Goal: Book appointment/travel/reservation

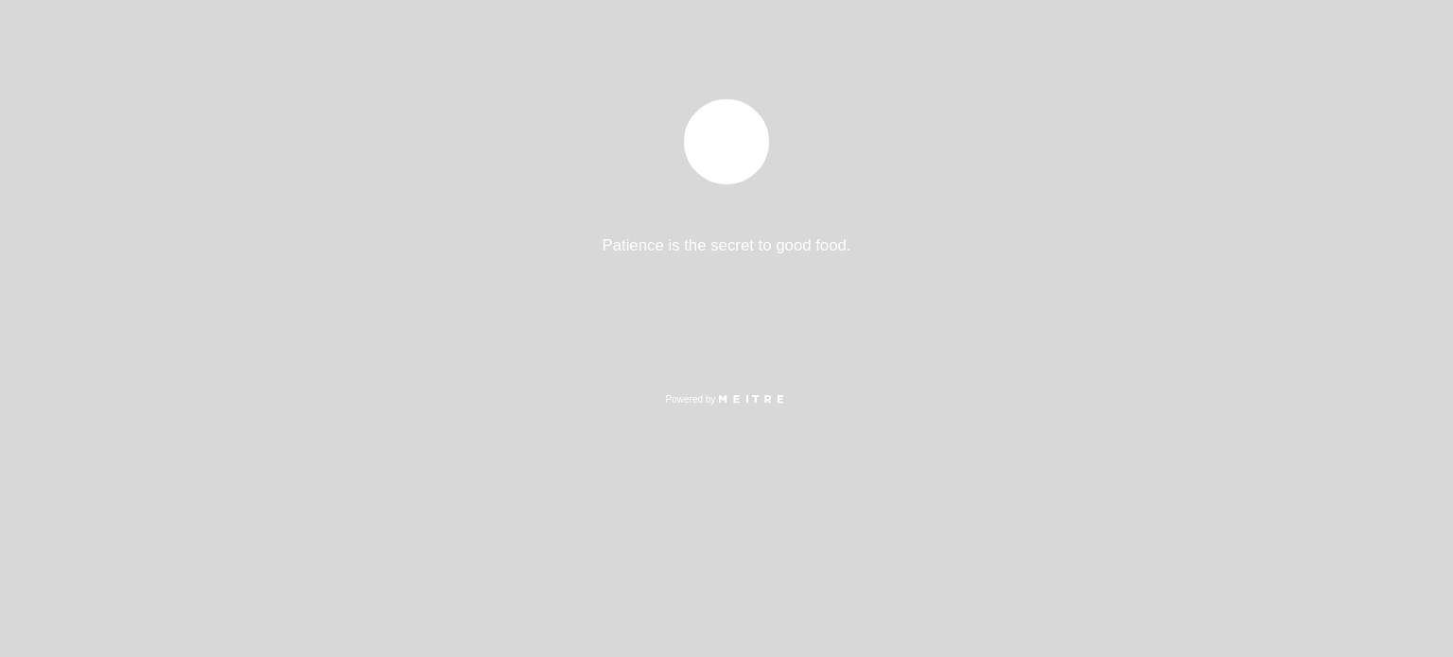
select select "es"
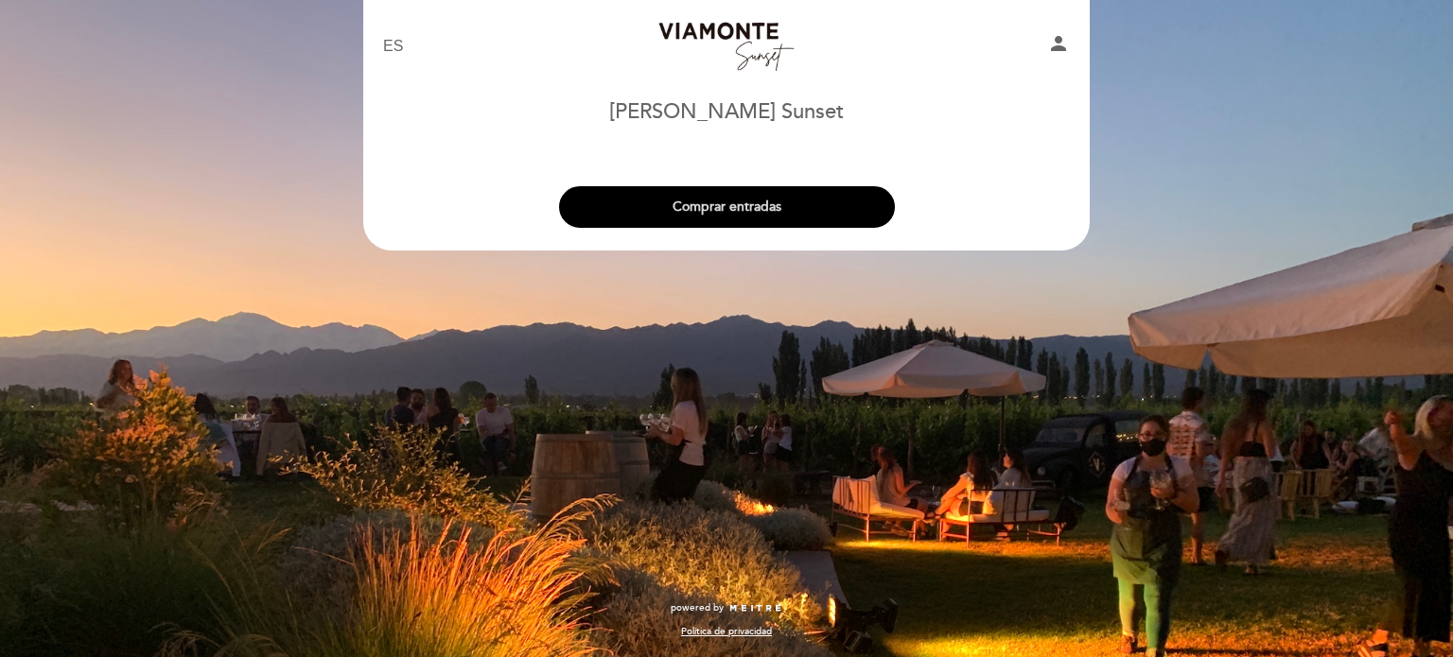
click at [749, 214] on button "Comprar entradas" at bounding box center [727, 207] width 336 height 42
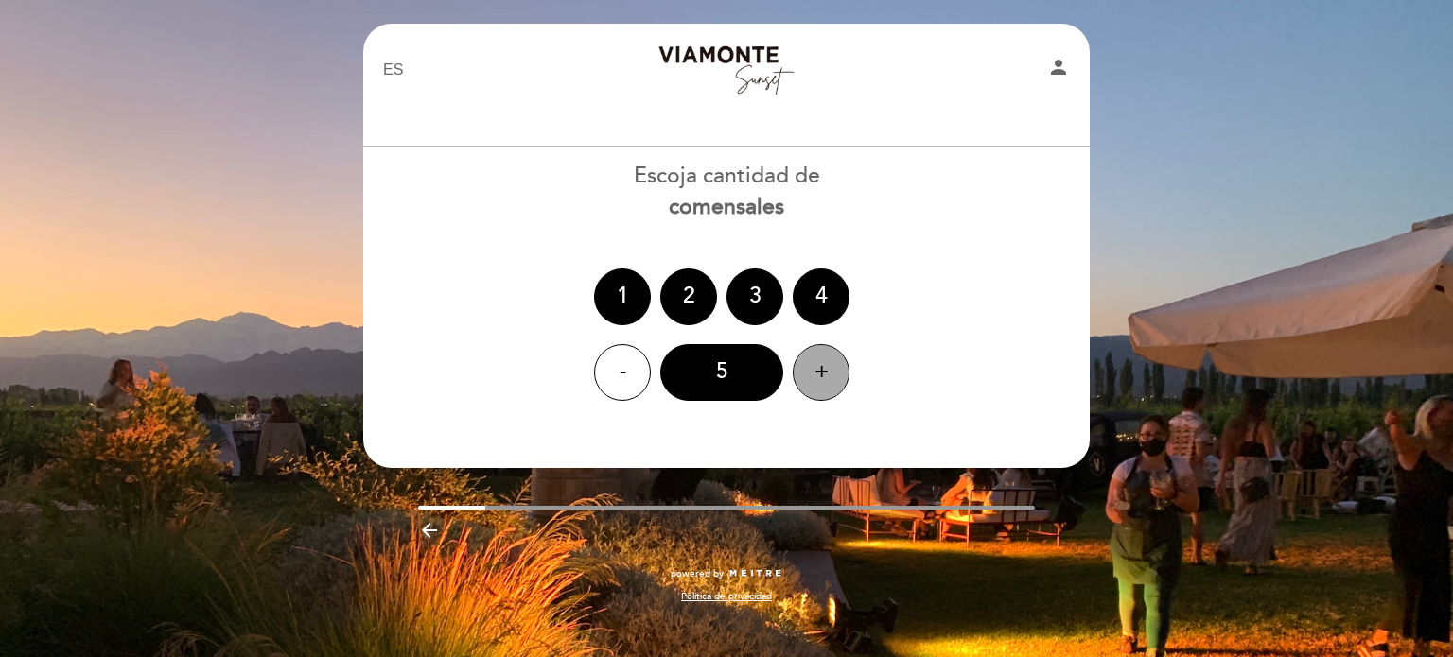
click at [813, 376] on div "+" at bounding box center [821, 372] width 57 height 57
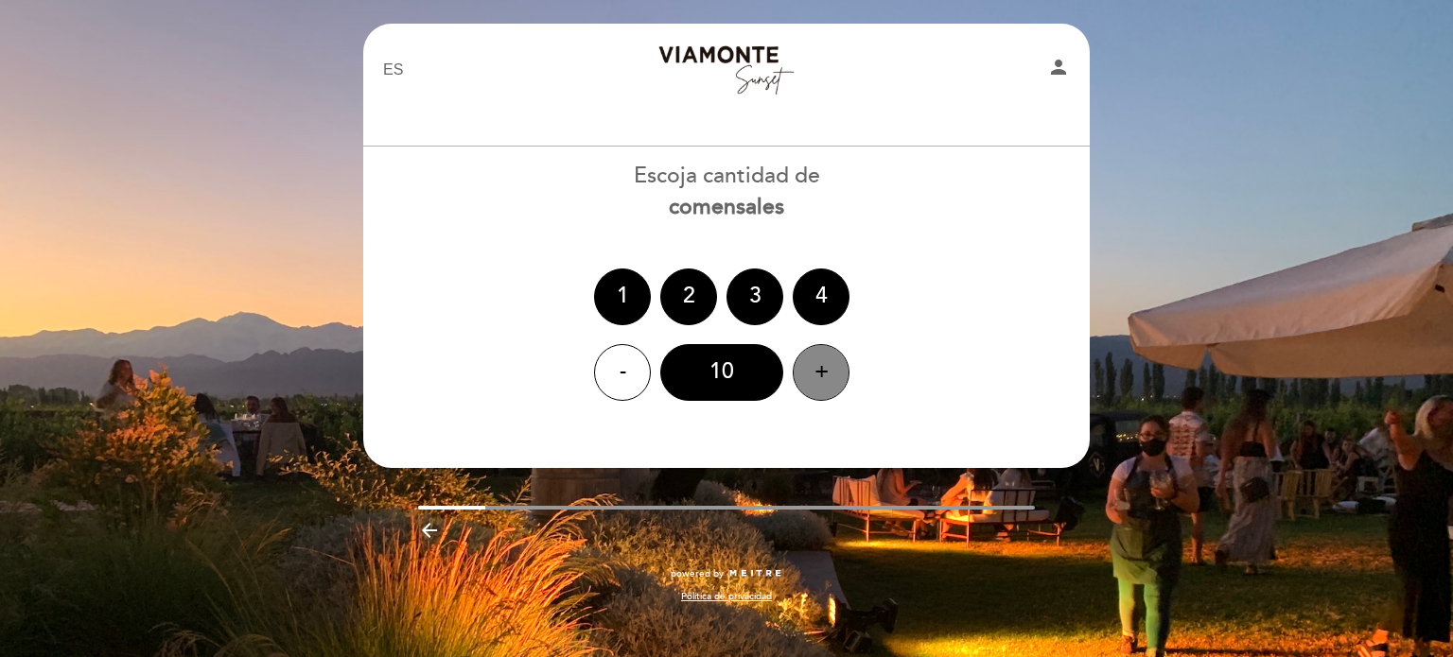
click at [813, 376] on div "+" at bounding box center [821, 372] width 57 height 57
click at [704, 375] on div "14" at bounding box center [721, 372] width 123 height 57
